Goal: Task Accomplishment & Management: Manage account settings

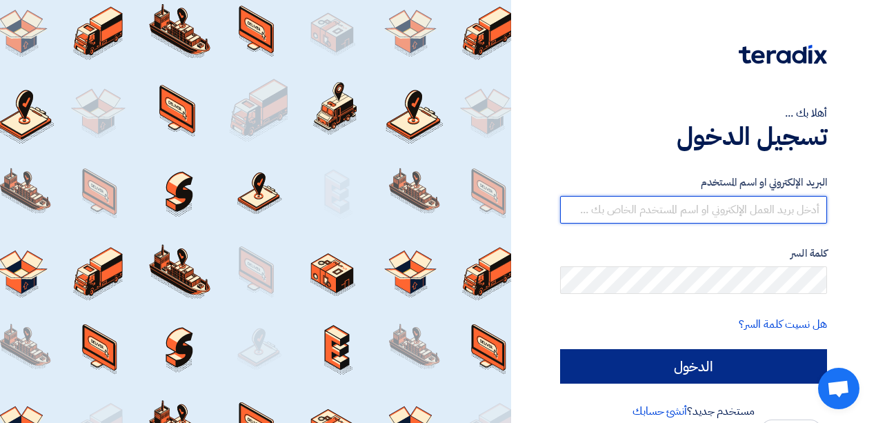
type input "[EMAIL_ADDRESS][DOMAIN_NAME]"
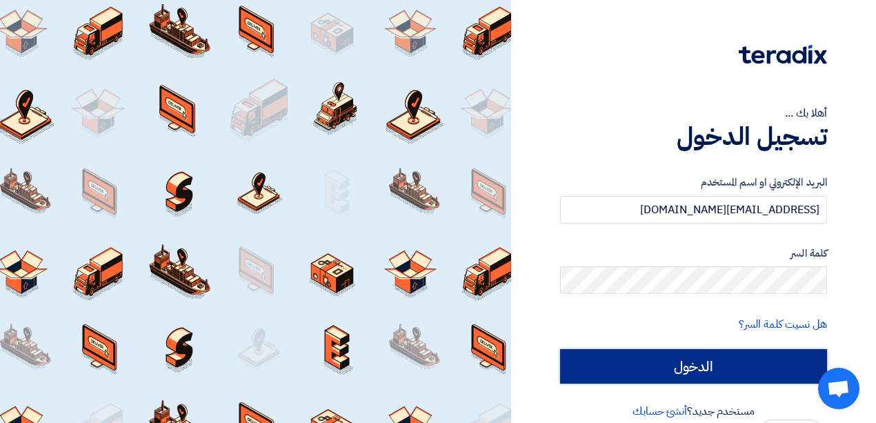
click at [669, 366] on input "الدخول" at bounding box center [693, 366] width 267 height 34
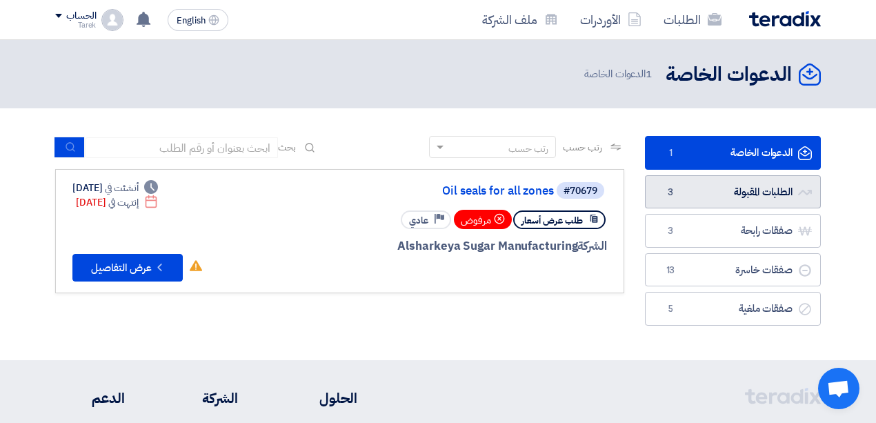
click at [703, 183] on link "الطلبات المقبولة الطلبات المقبولة 3" at bounding box center [733, 192] width 176 height 34
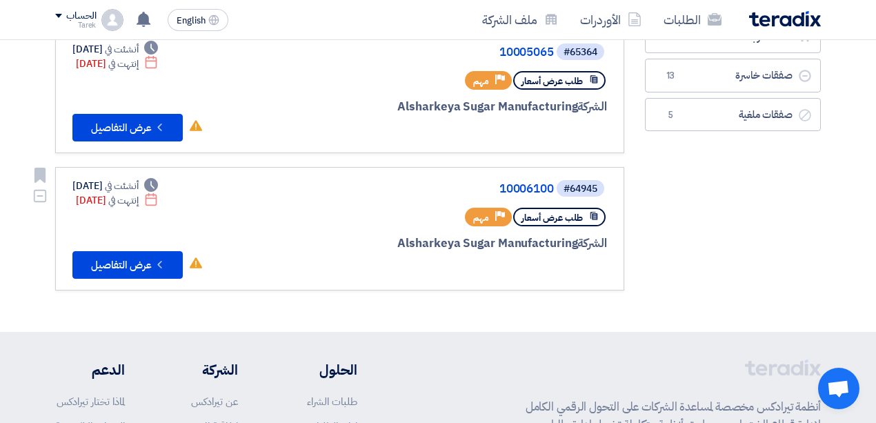
scroll to position [92, 0]
